Goal: Use online tool/utility

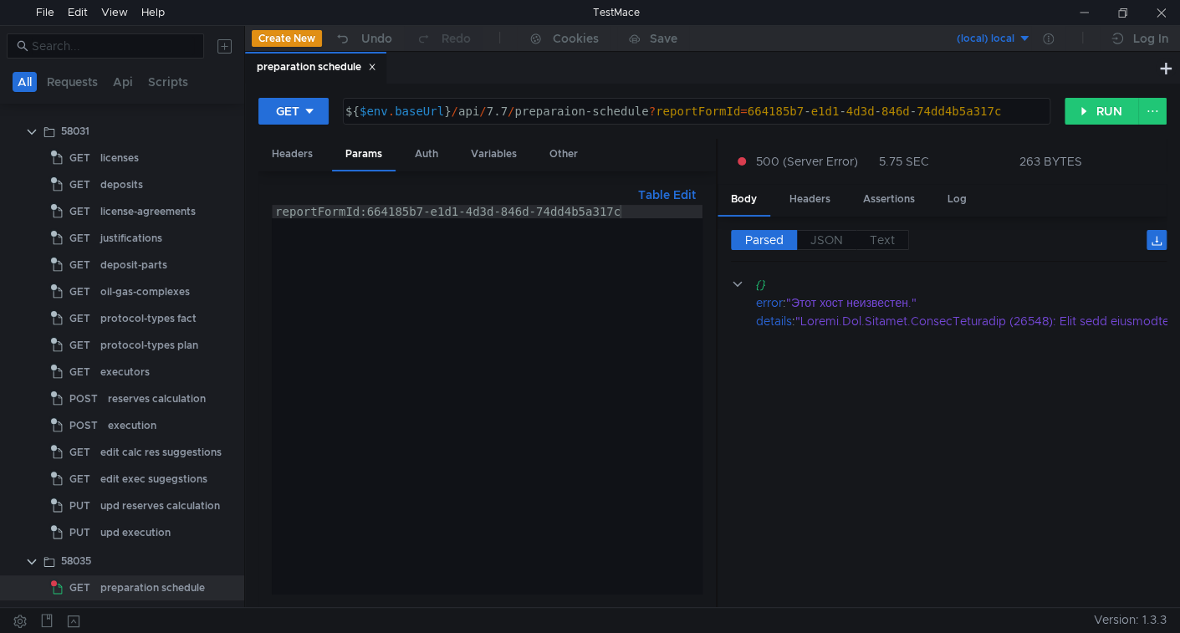
scroll to position [0, 5]
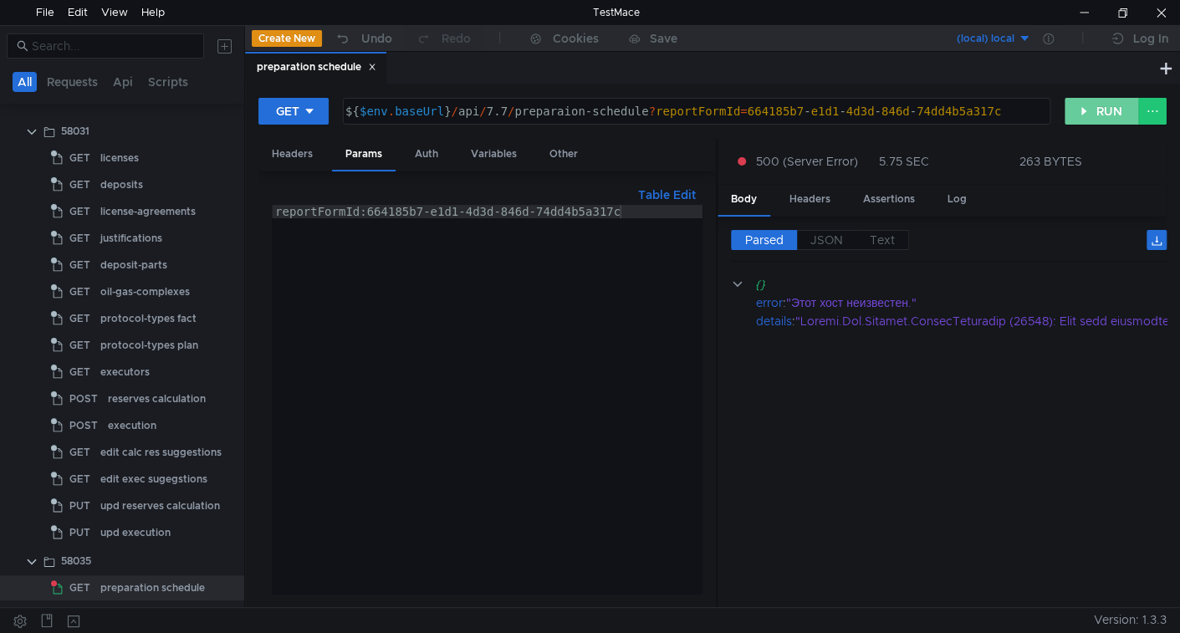
click at [1121, 108] on button "RUN" at bounding box center [1101, 111] width 74 height 27
click at [1094, 112] on button "RUN" at bounding box center [1101, 111] width 74 height 27
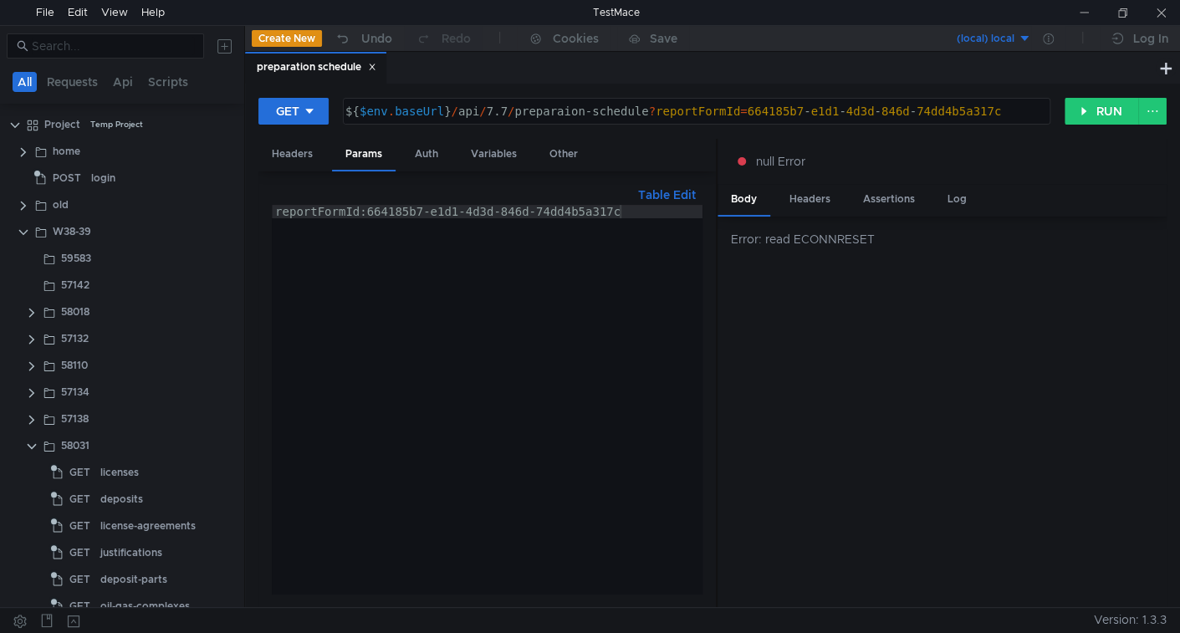
scroll to position [0, 5]
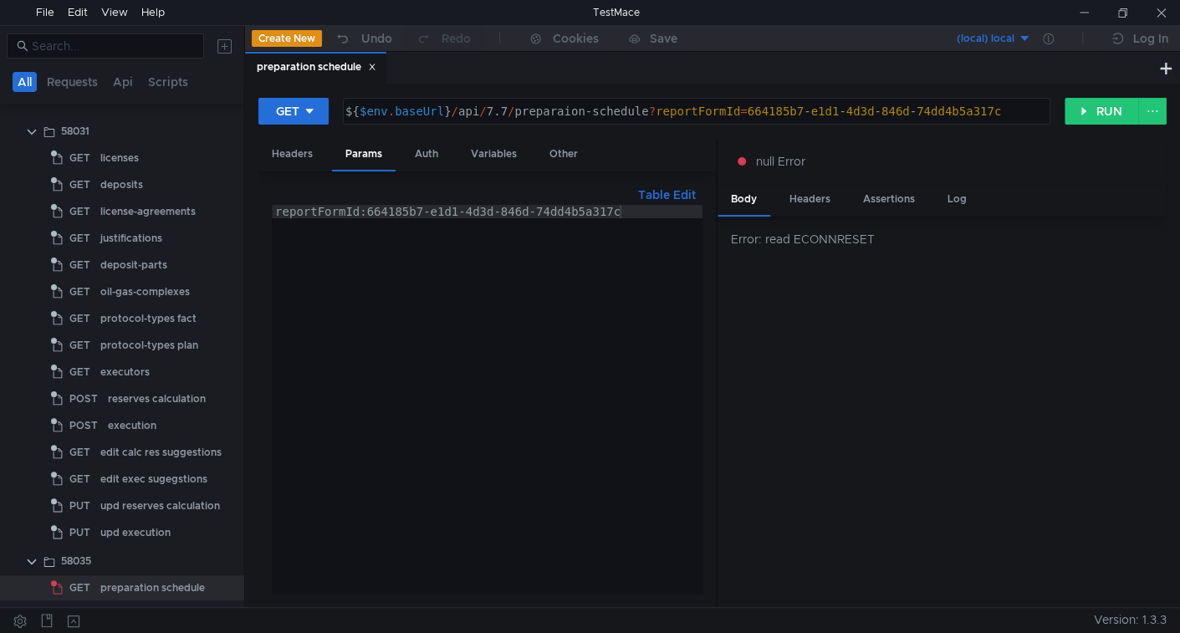
scroll to position [0, 5]
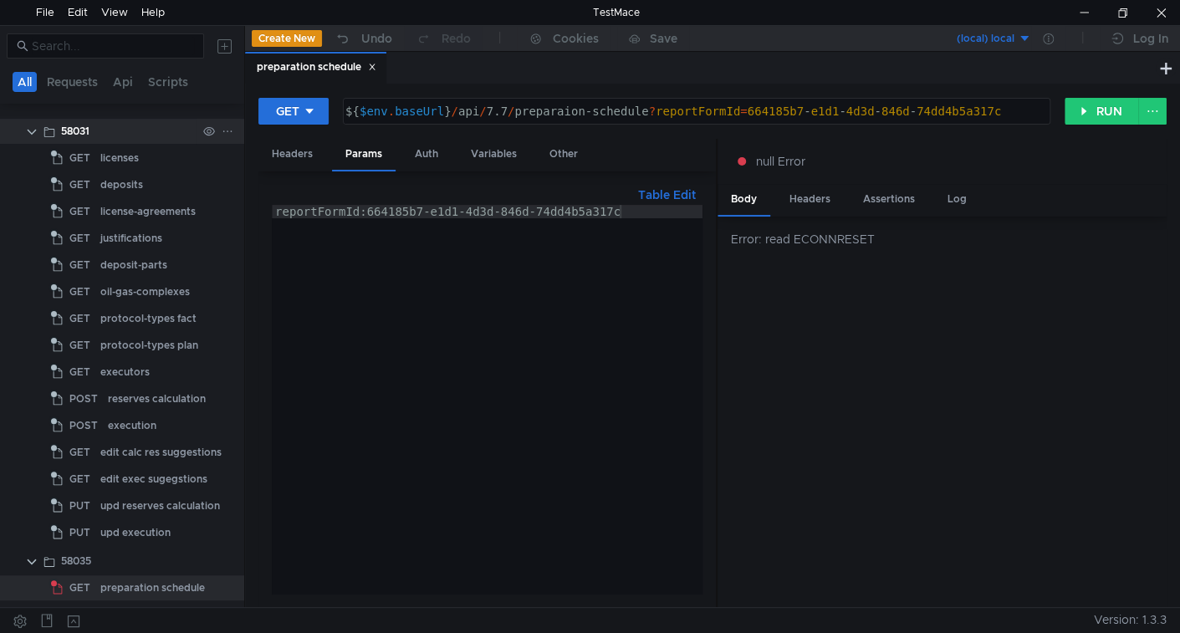
click at [29, 131] on clr-icon at bounding box center [31, 131] width 13 height 13
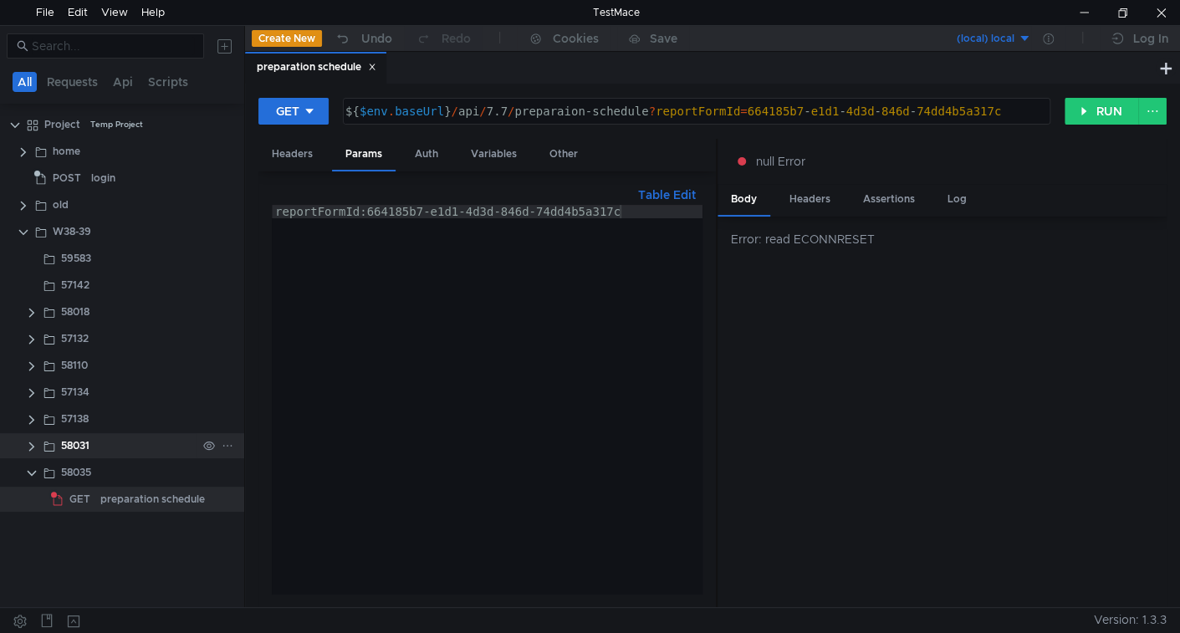
scroll to position [0, 0]
click at [1085, 105] on button "RUN" at bounding box center [1101, 111] width 74 height 27
